Goal: Task Accomplishment & Management: Manage account settings

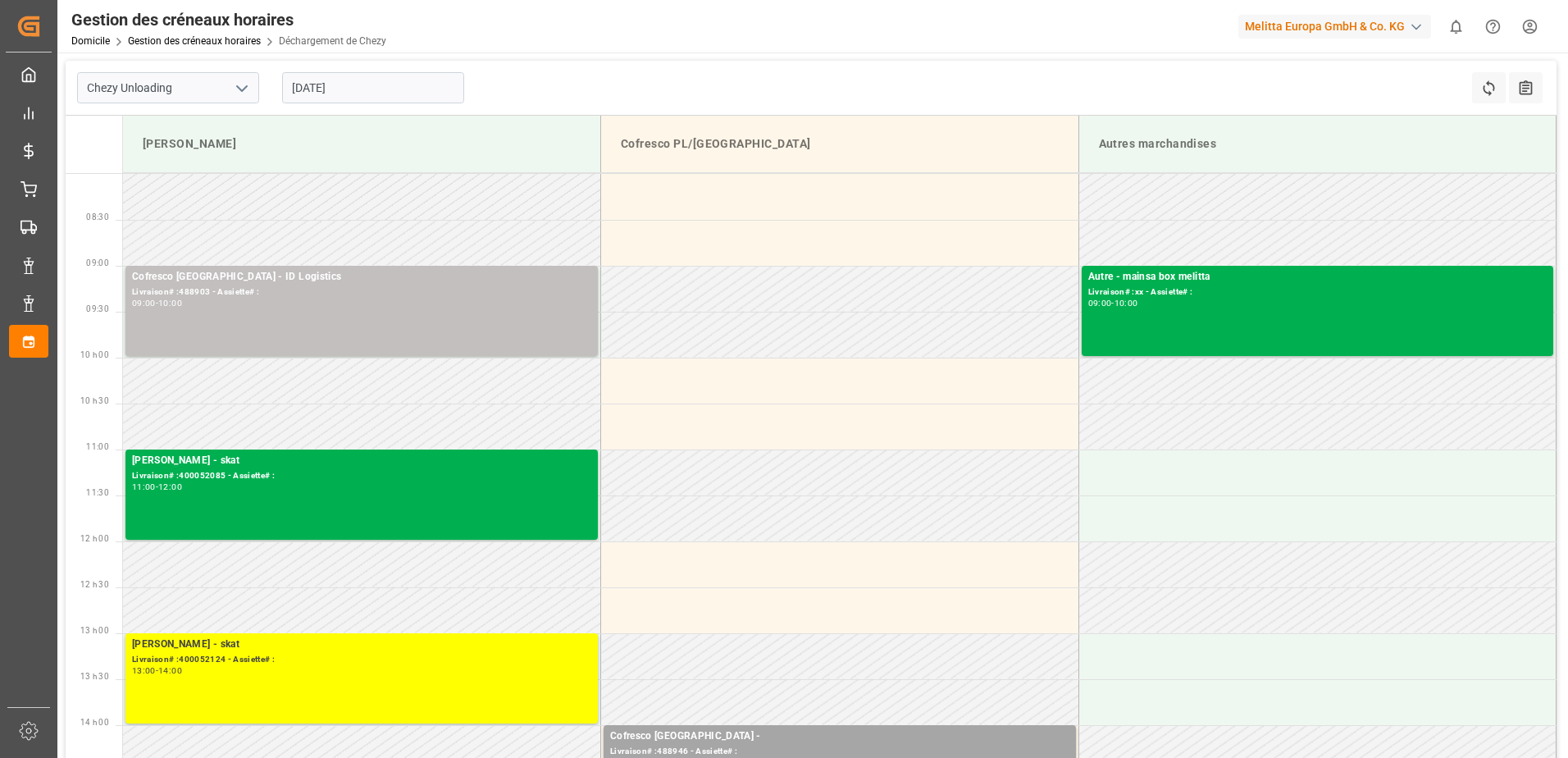
scroll to position [164, 0]
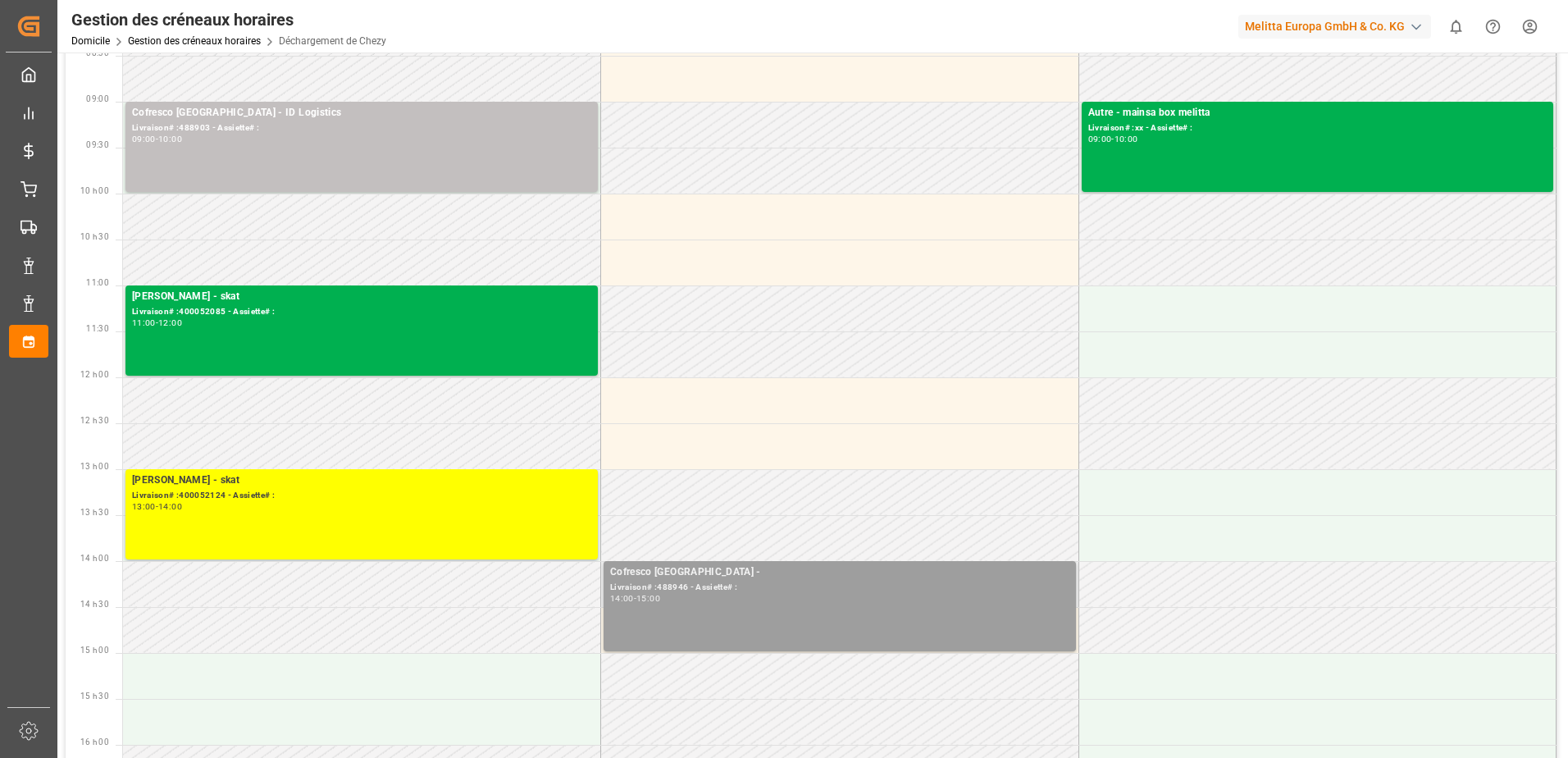
click at [931, 611] on div "Cofresco [GEOGRAPHIC_DATA] - Livraison# :488946 - Assiette# : 14:00 - 15:00" at bounding box center [840, 606] width 459 height 84
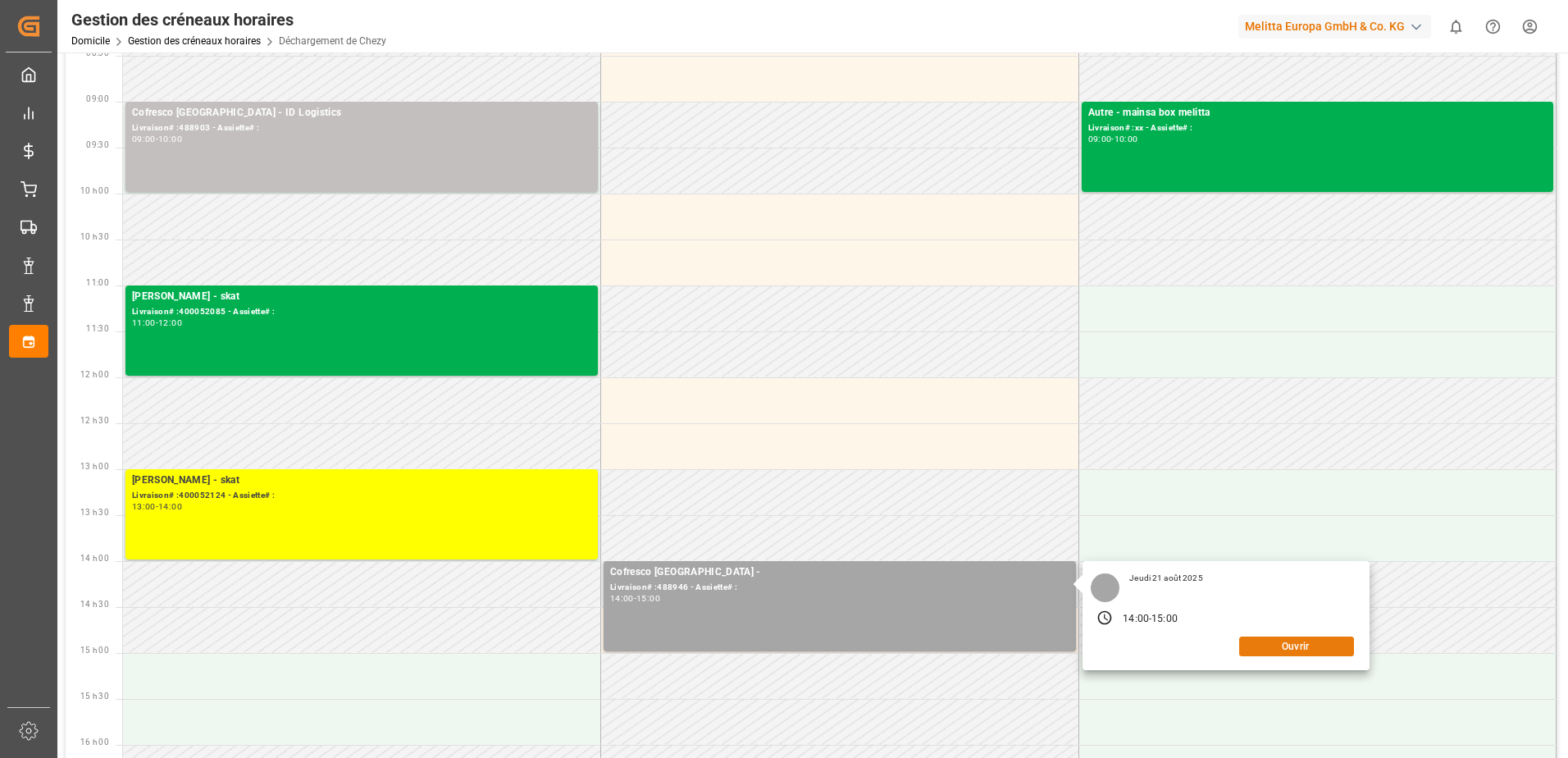
click at [1300, 645] on button "Ouvrir" at bounding box center [1296, 646] width 115 height 19
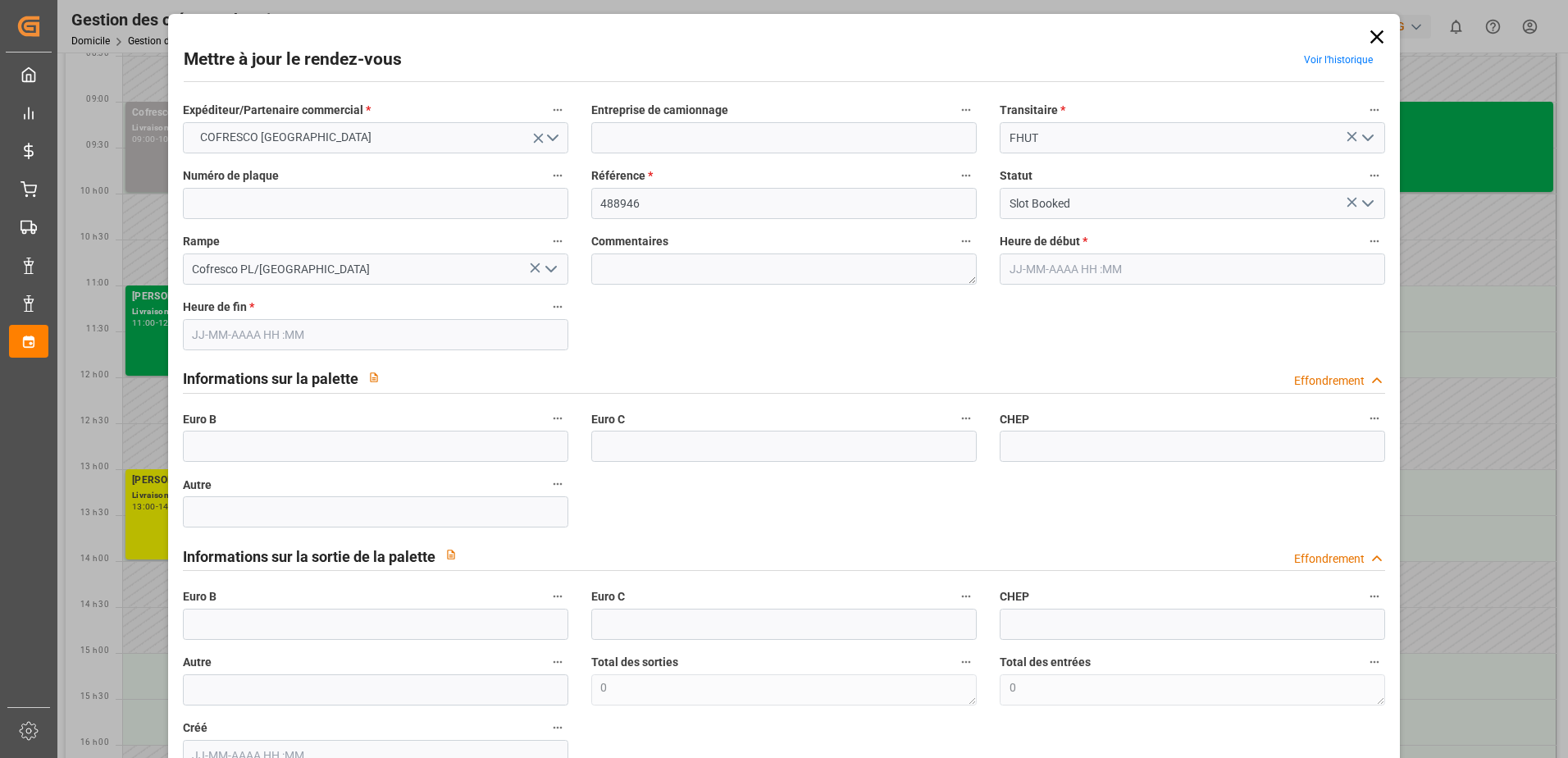
type input "[DATE] 14:00"
type input "[DATE] 15:00"
type input "[DATE] 07:35"
click at [1367, 204] on icon "Ouvrir le menu" at bounding box center [1368, 203] width 19 height 19
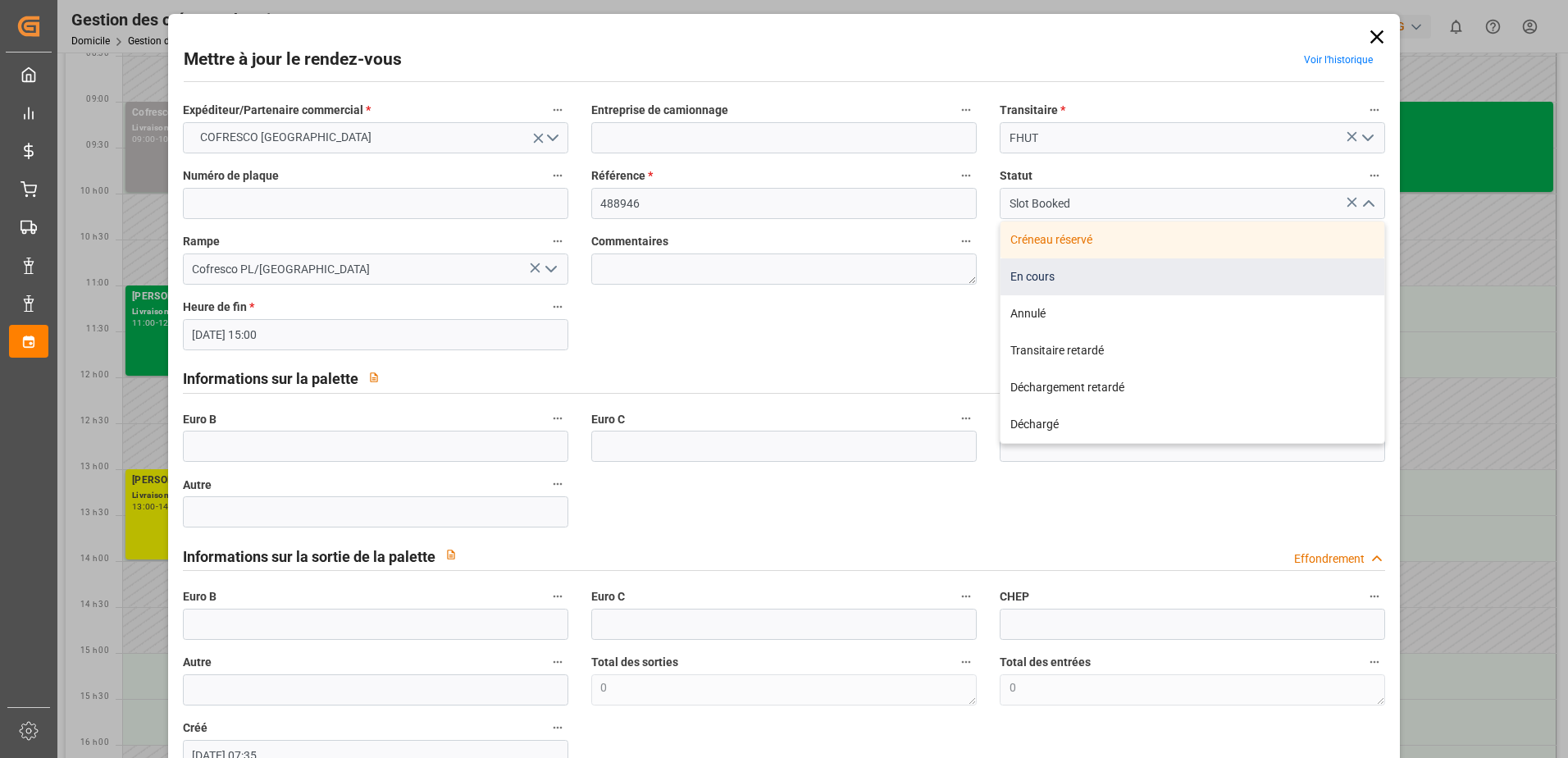
click at [1043, 279] on div "En cours" at bounding box center [1192, 277] width 384 height 37
type input "In Progress"
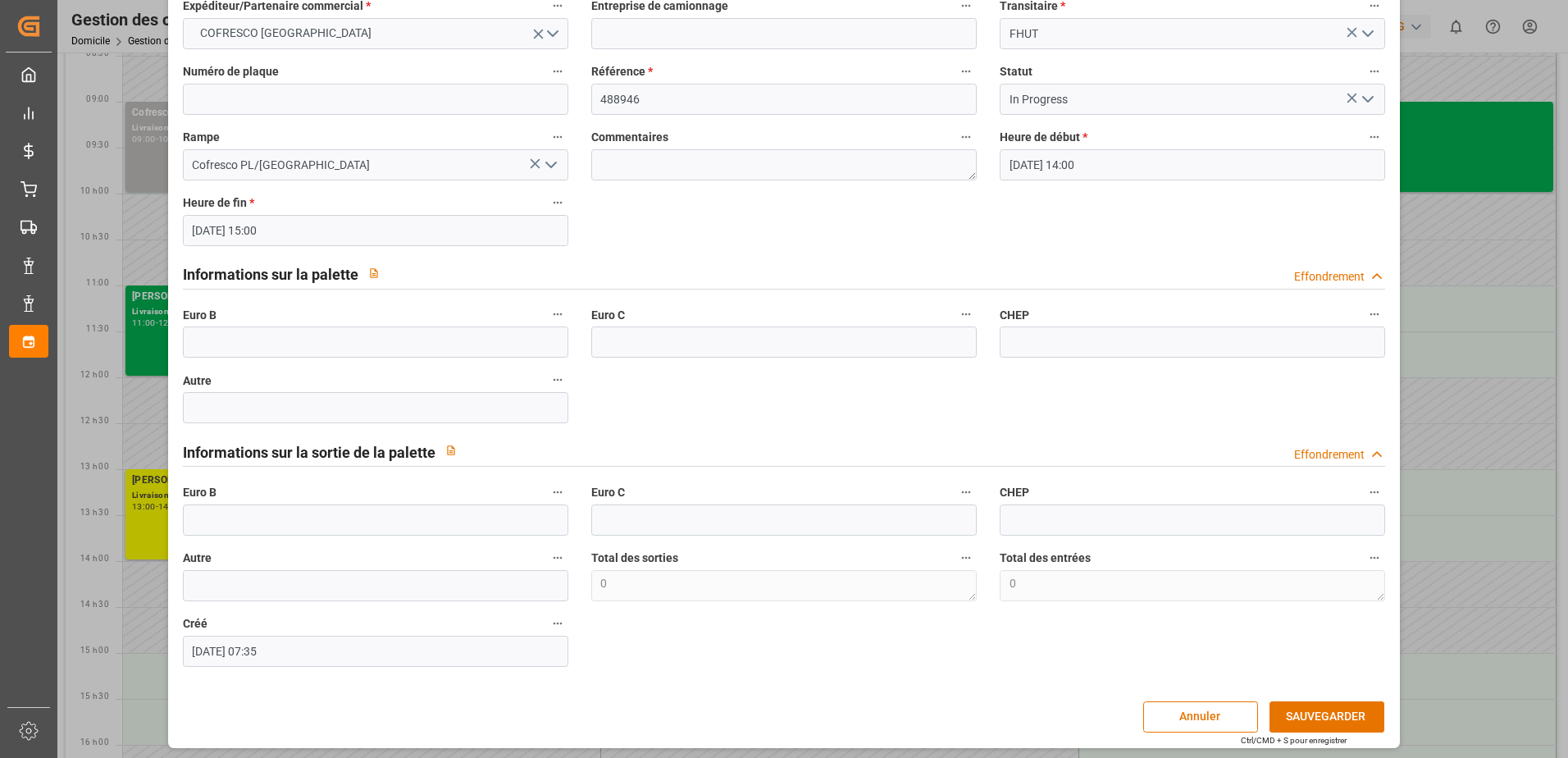
scroll to position [108, 0]
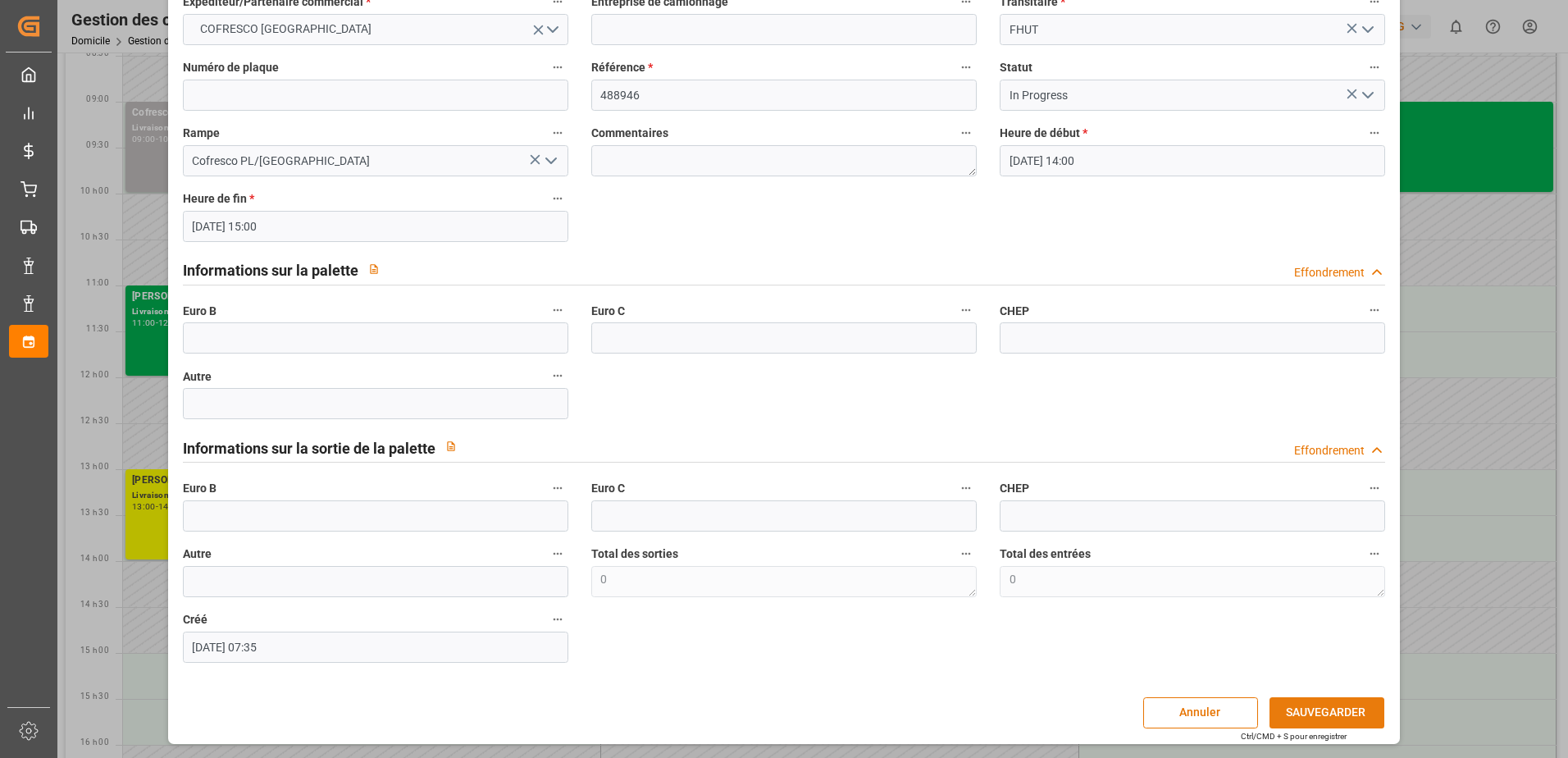
click at [1349, 721] on button "SAUVEGARDER" at bounding box center [1327, 712] width 115 height 31
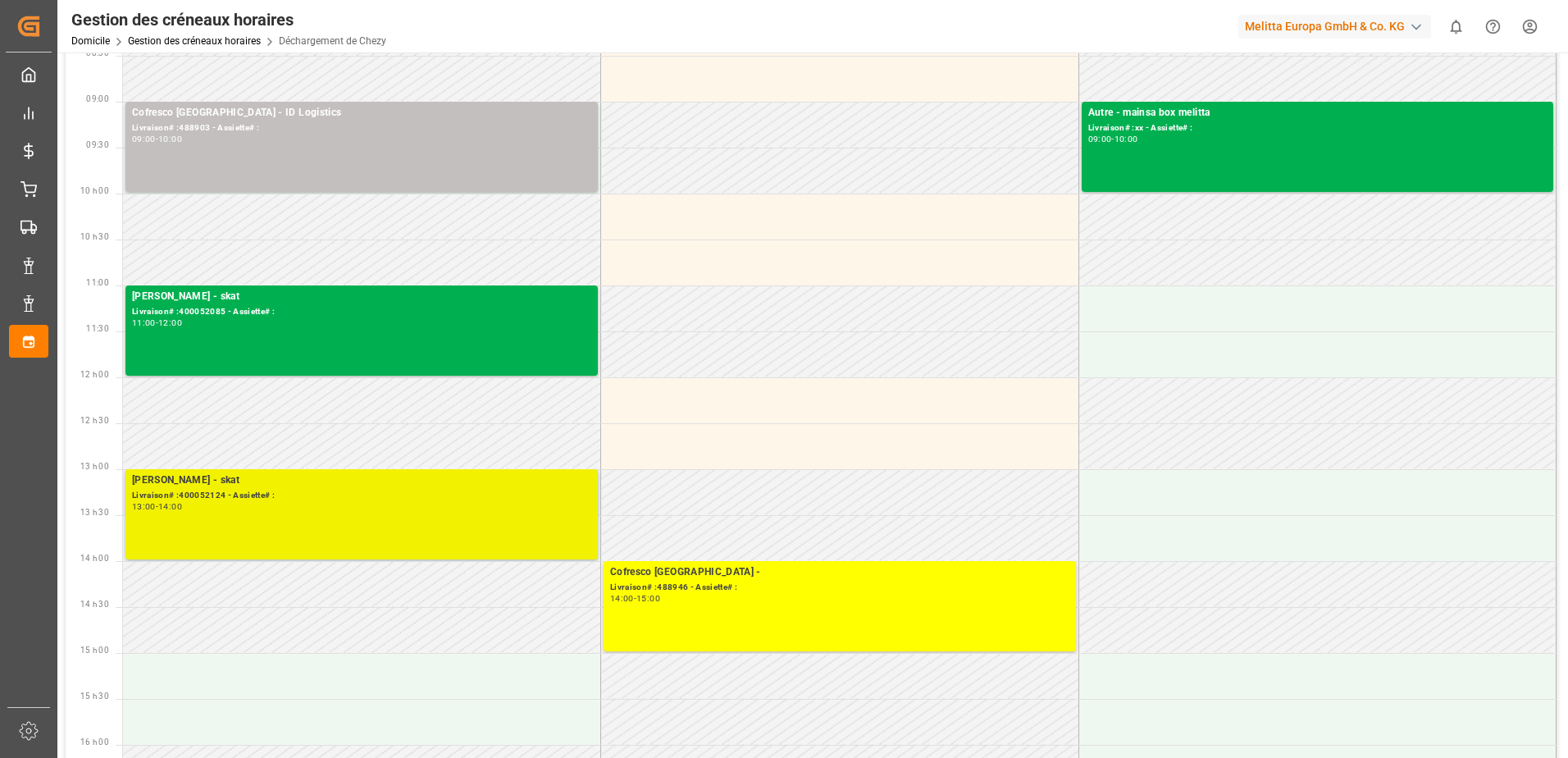
click at [319, 493] on div "Livraison# :400052124 - Assiette# :" at bounding box center [362, 497] width 459 height 14
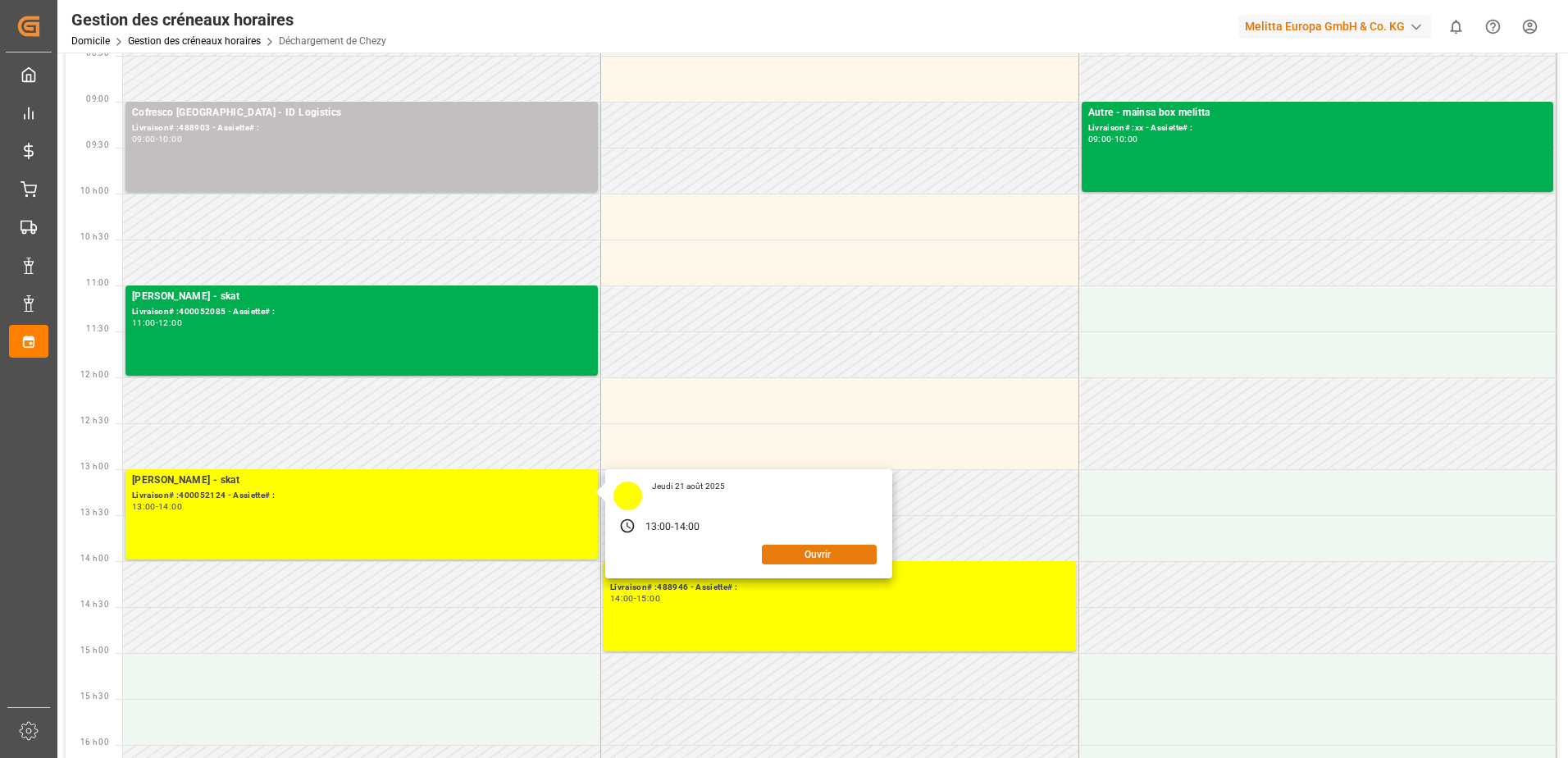
click at [830, 553] on button "Ouvrir" at bounding box center [819, 555] width 115 height 19
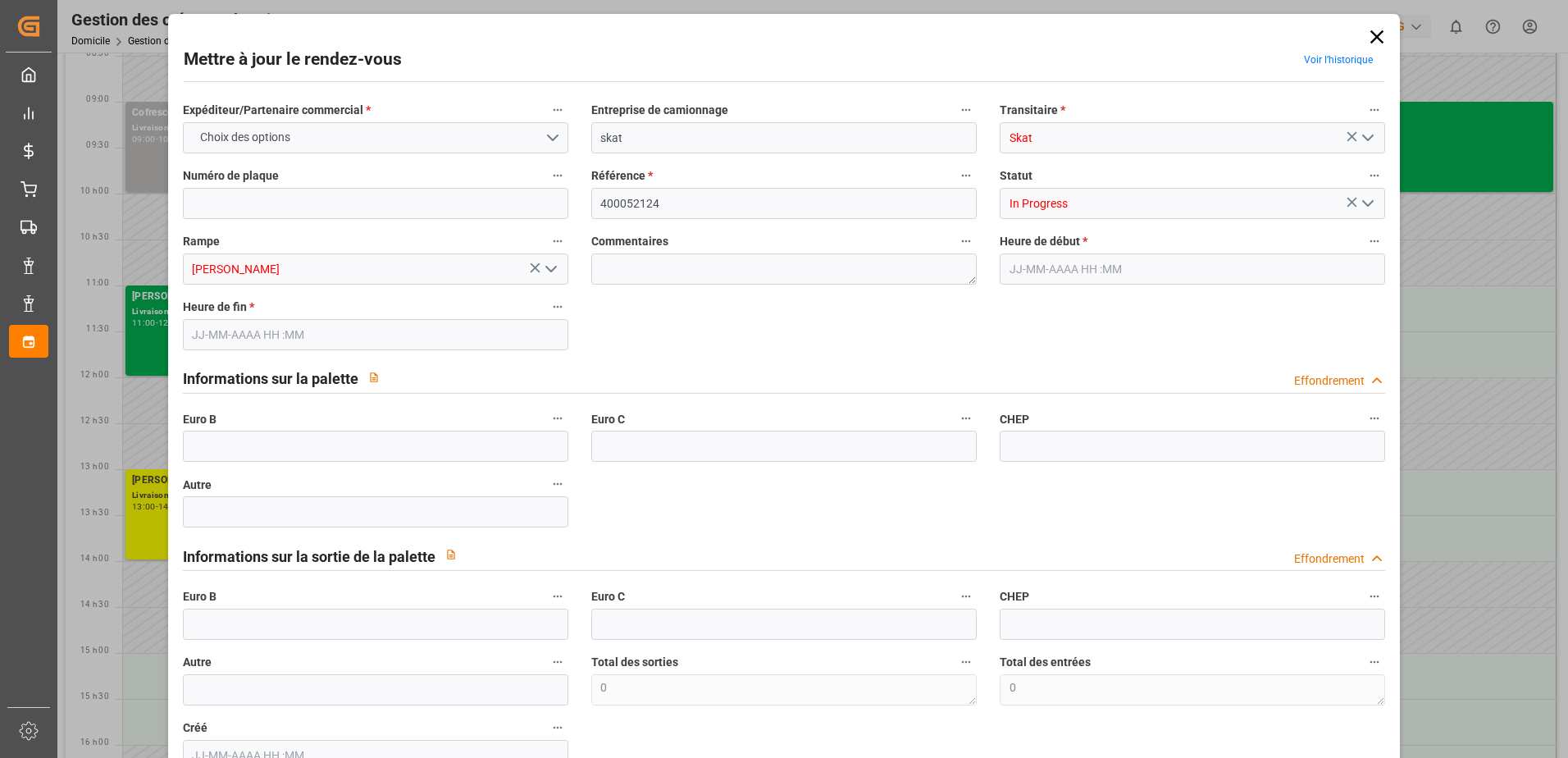
type input "[DATE] 13:00"
type input "[DATE] 14:00"
type input "[DATE] 10:03"
click at [1347, 211] on input "In Progress" at bounding box center [1192, 202] width 385 height 31
click at [1365, 202] on icon "Ouvrir le menu" at bounding box center [1368, 203] width 19 height 19
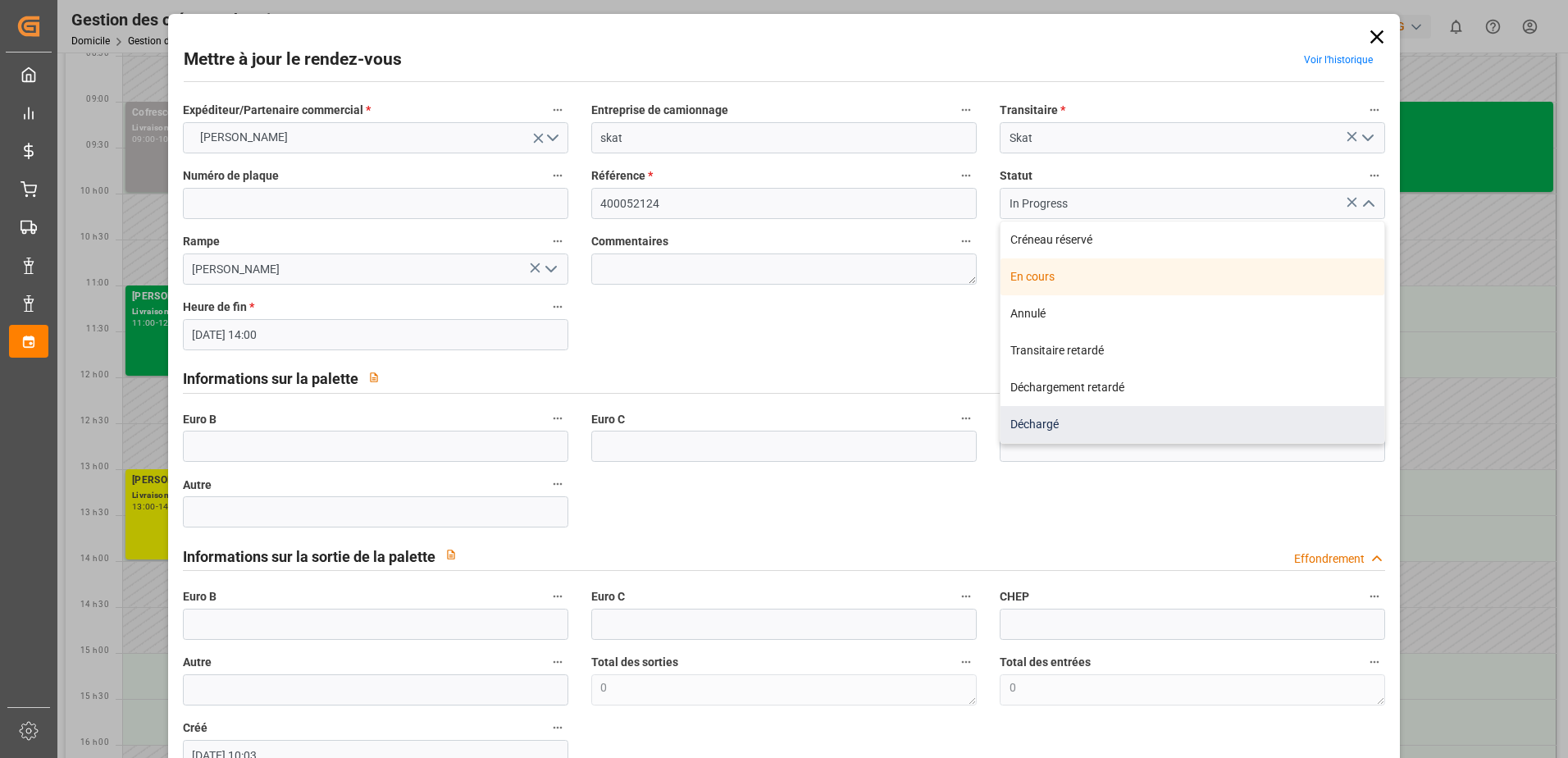
click at [1029, 426] on div "Déchargé" at bounding box center [1192, 424] width 384 height 37
type input "Unloaded"
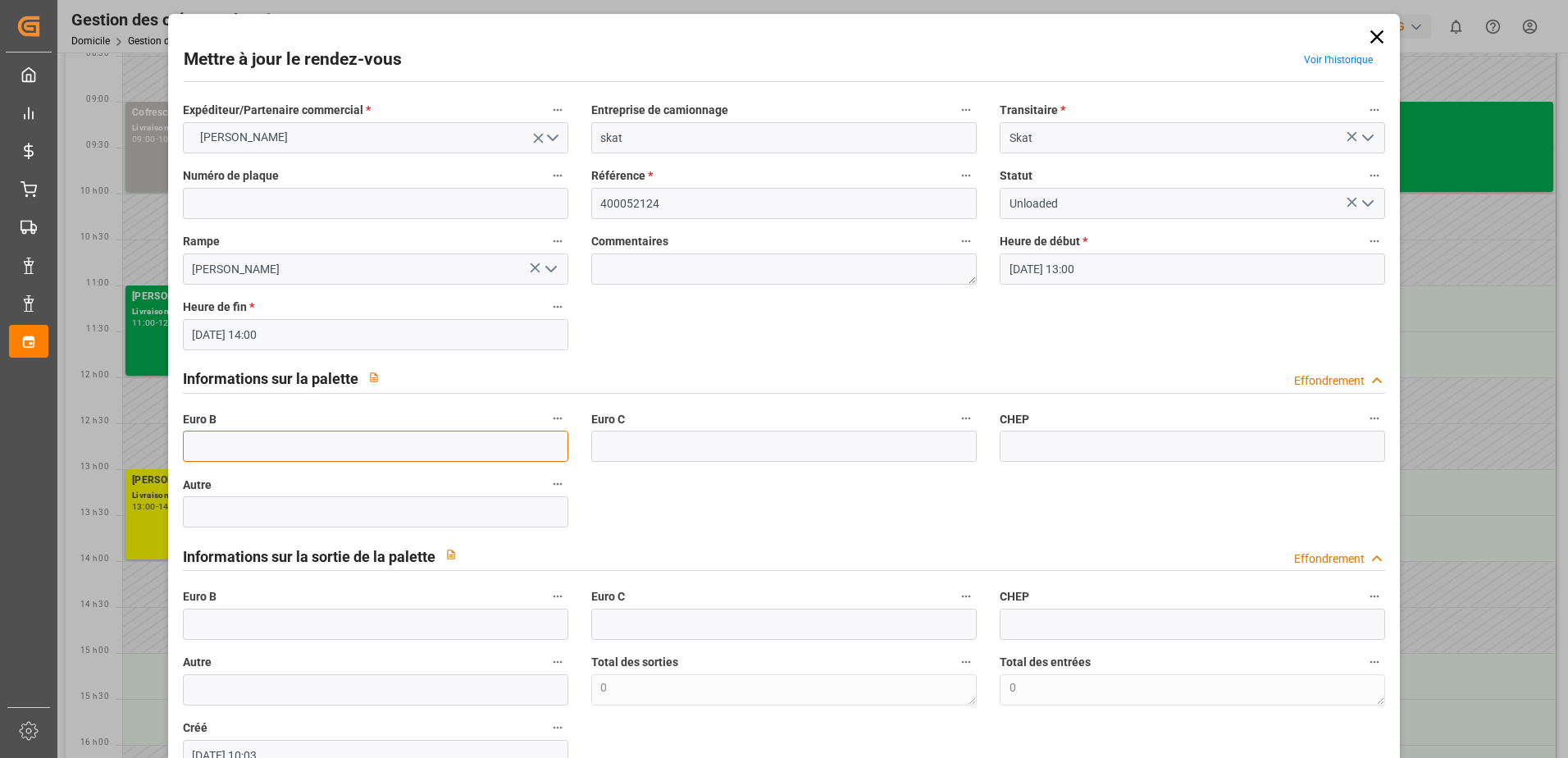
click at [226, 441] on input "text" at bounding box center [376, 445] width 385 height 31
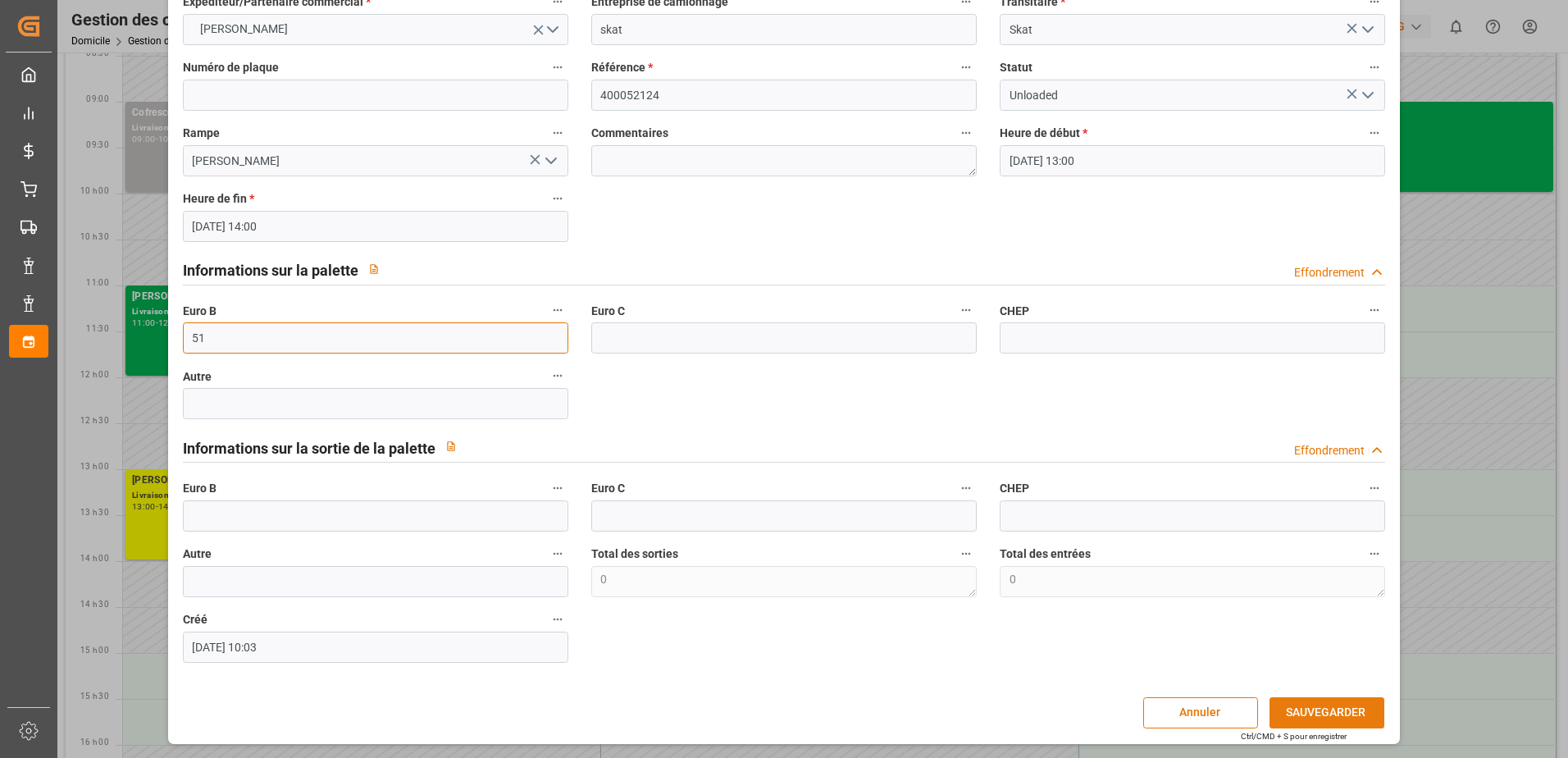
type input "51"
click at [1305, 710] on button "SAUVEGARDER" at bounding box center [1327, 712] width 115 height 31
